Goal: Find specific page/section: Find specific page/section

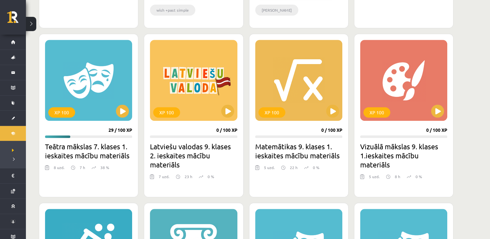
scroll to position [560, 0]
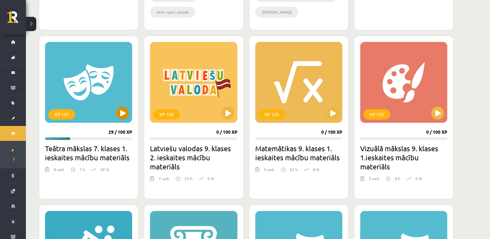
click at [115, 113] on div "XP 100" at bounding box center [88, 82] width 87 height 81
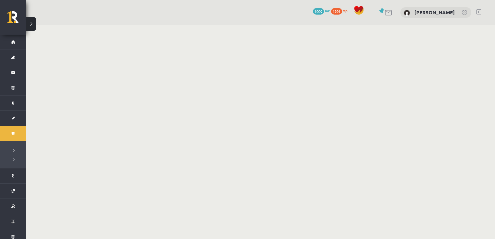
click at [11, 128] on link "Digitālie materiāli" at bounding box center [13, 133] width 26 height 15
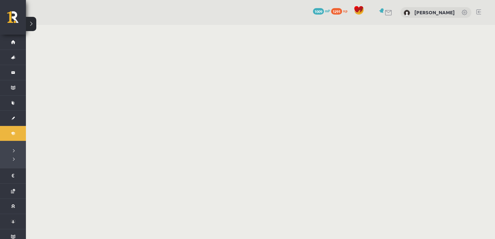
click at [11, 128] on link "Digitālie materiāli" at bounding box center [13, 133] width 26 height 15
